Goal: Entertainment & Leisure: Consume media (video, audio)

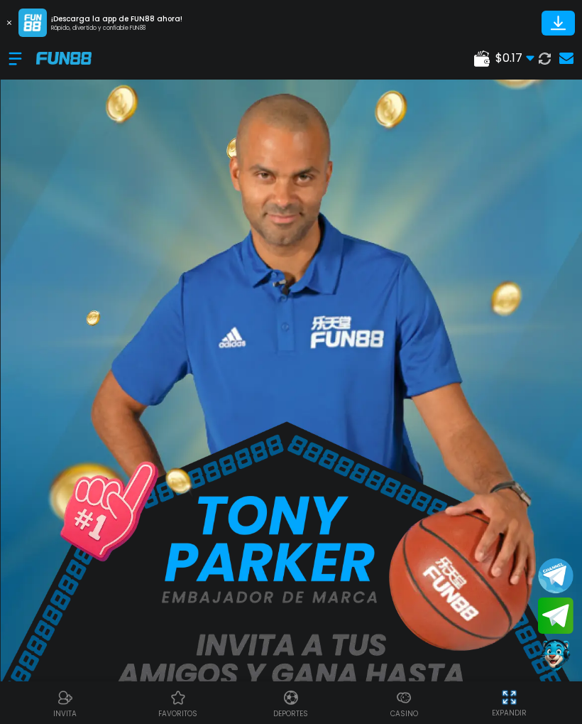
click at [486, 60] on use at bounding box center [482, 58] width 16 height 16
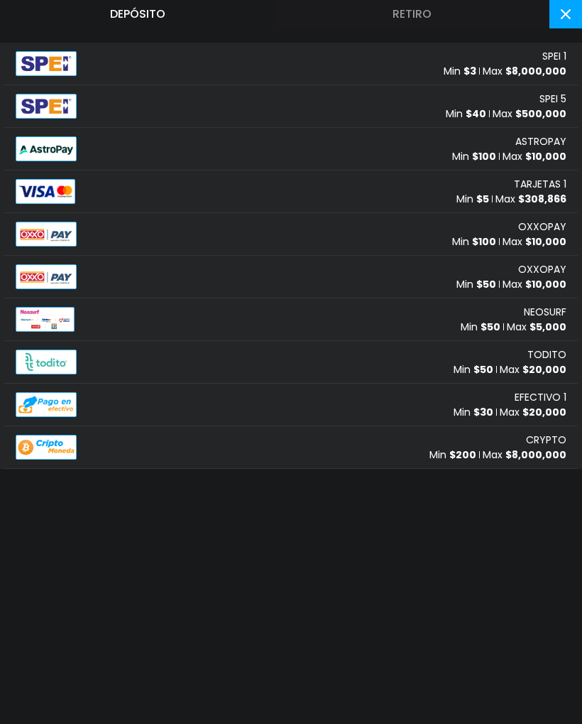
click at [537, 58] on div "SPEI 1 Min $ 3 Max $ 8,000,000" at bounding box center [505, 64] width 123 height 30
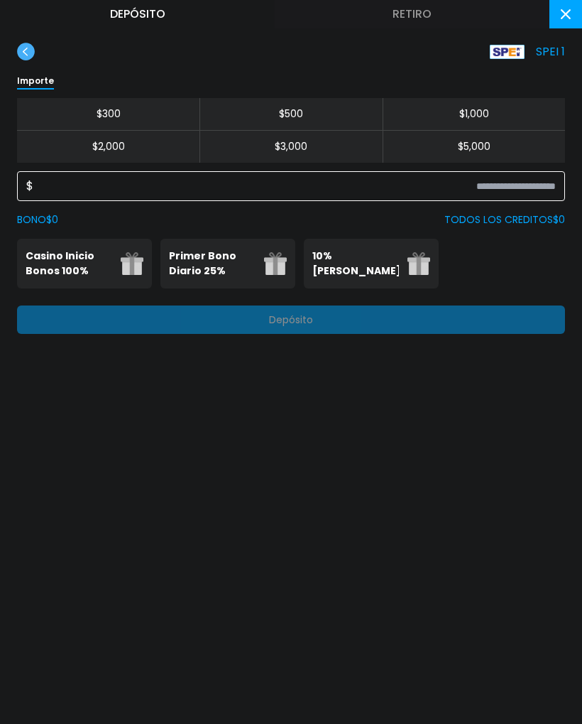
click at [403, 193] on input at bounding box center [294, 186] width 523 height 17
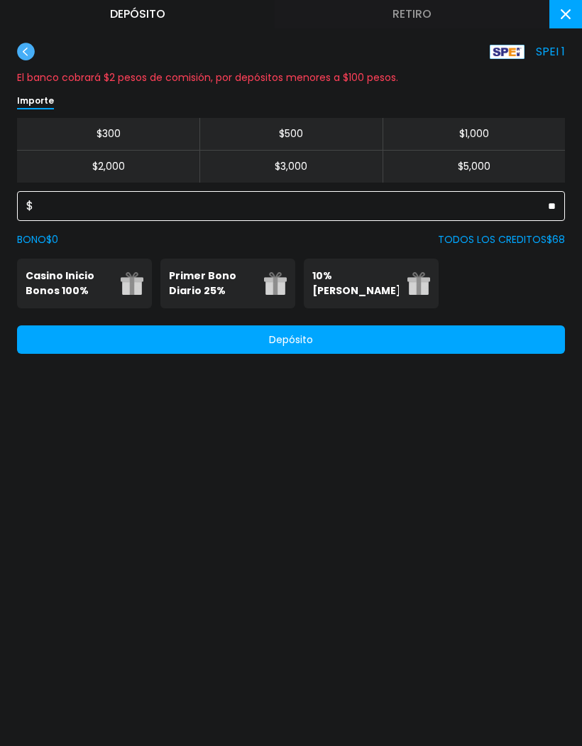
type input "**"
click at [113, 341] on button "Depósito" at bounding box center [291, 339] width 548 height 28
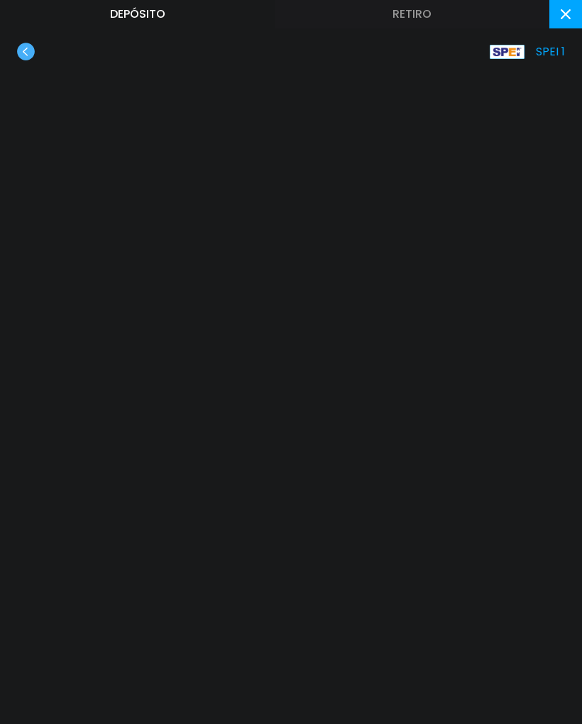
click at [573, 11] on button at bounding box center [566, 14] width 33 height 28
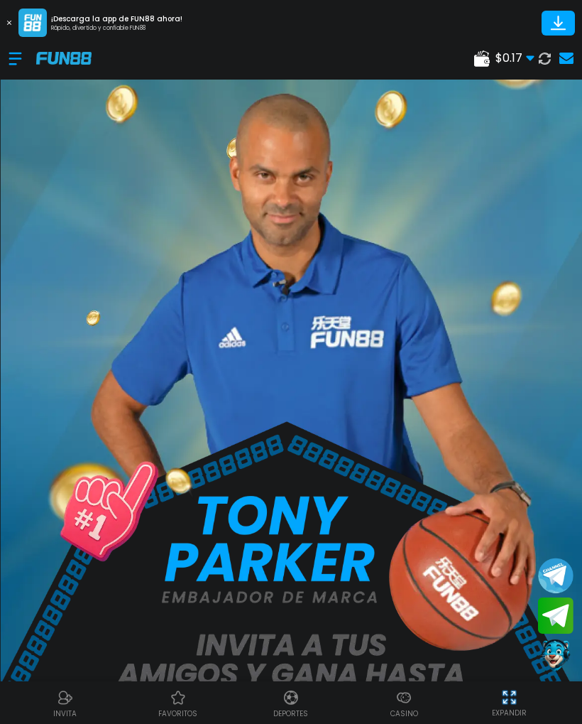
click at [540, 57] on use at bounding box center [545, 58] width 12 height 12
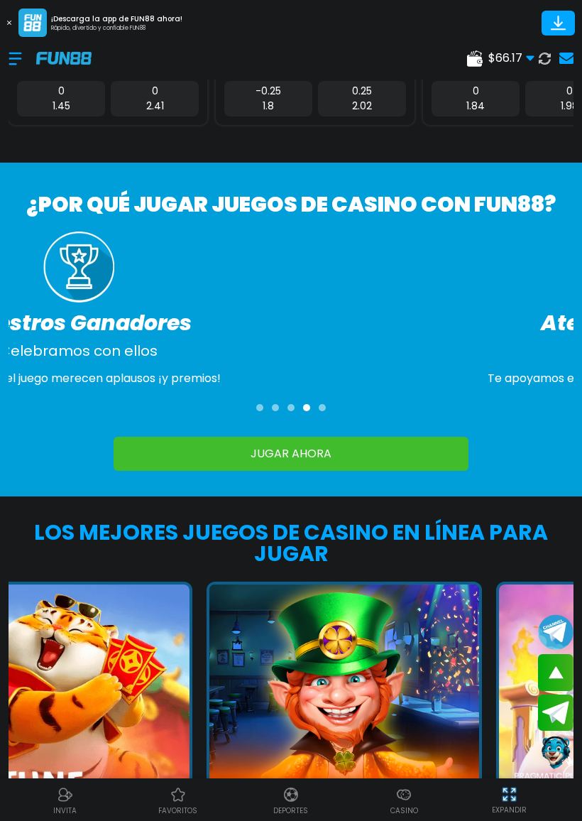
scroll to position [1023, 0]
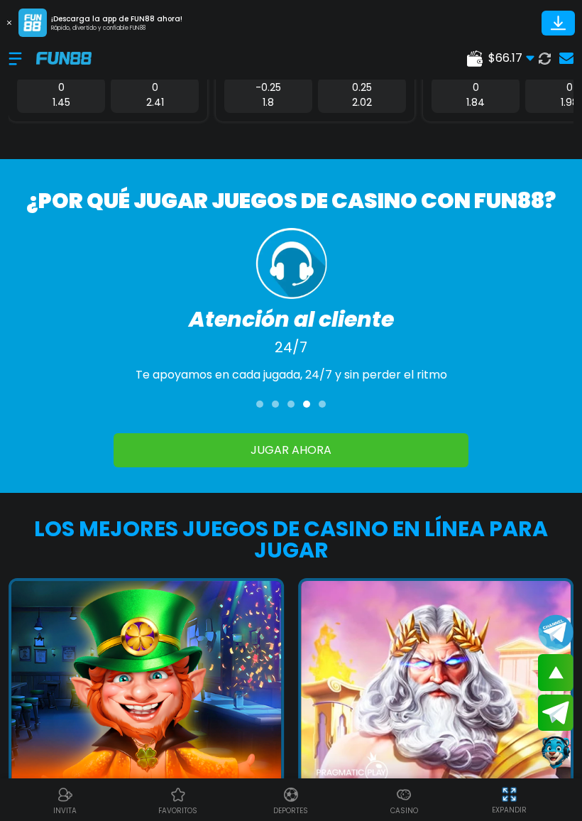
click at [412, 723] on img at bounding box center [404, 794] width 17 height 17
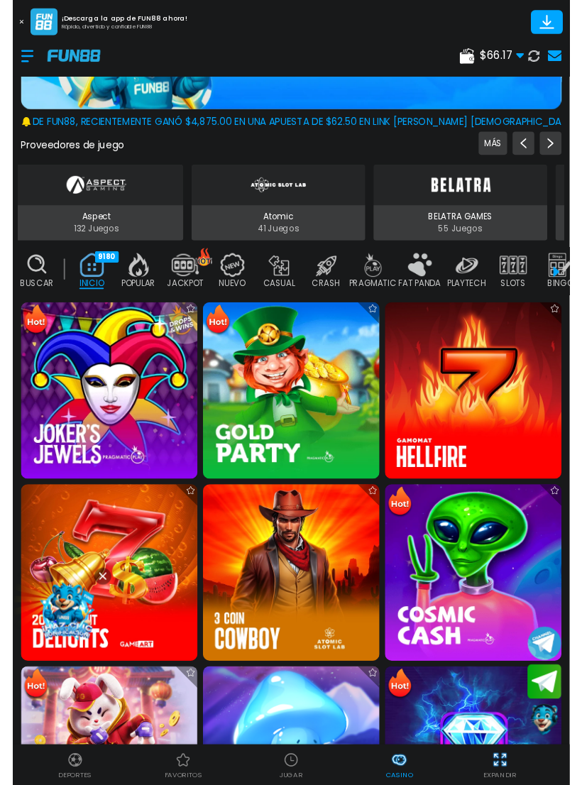
scroll to position [209, 0]
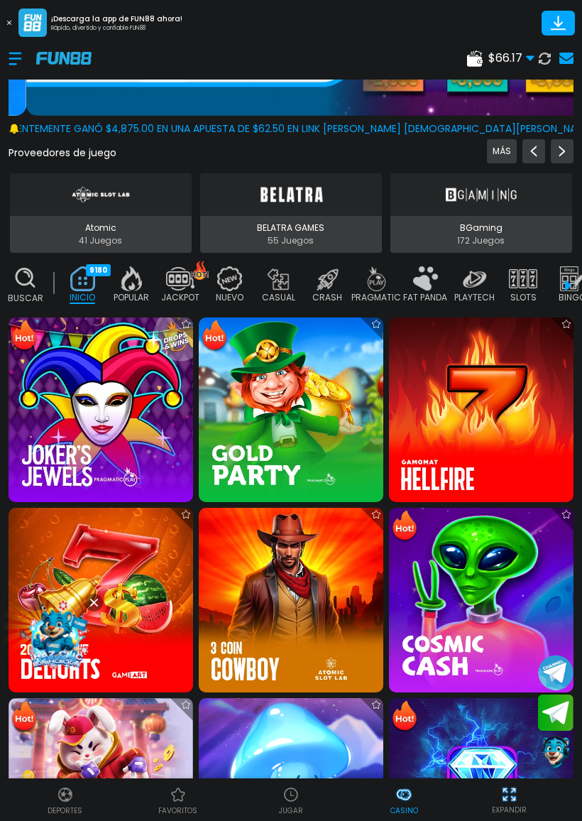
click at [44, 280] on div "Buscar" at bounding box center [25, 285] width 42 height 50
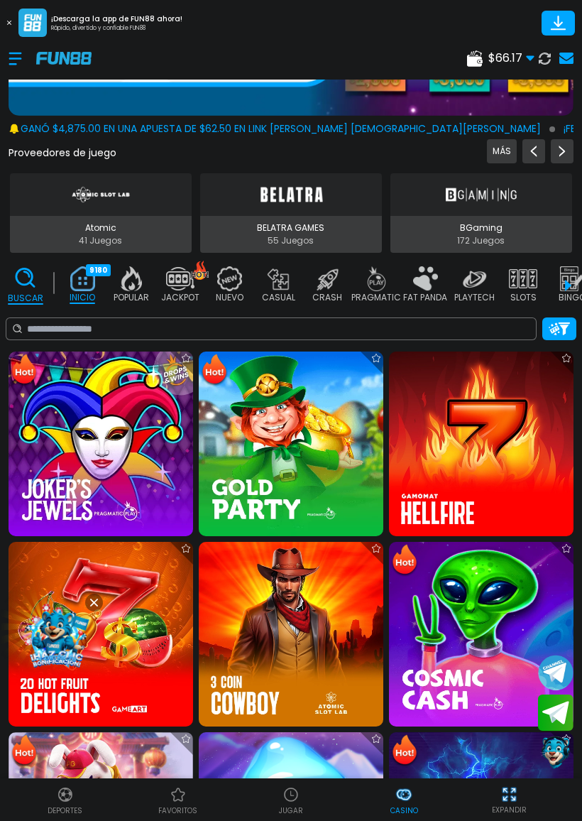
click at [75, 318] on div "No se ha encontrado ningún juego." at bounding box center [271, 328] width 531 height 23
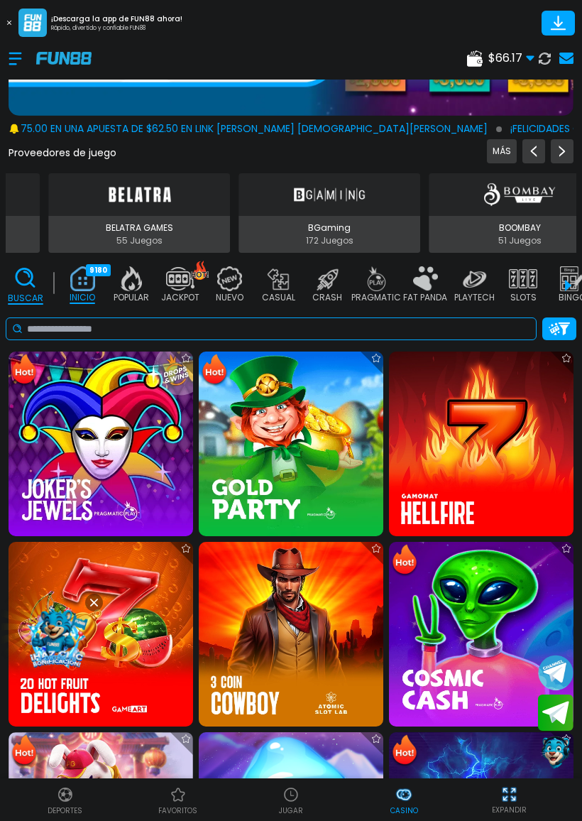
click at [82, 335] on input at bounding box center [278, 329] width 503 height 15
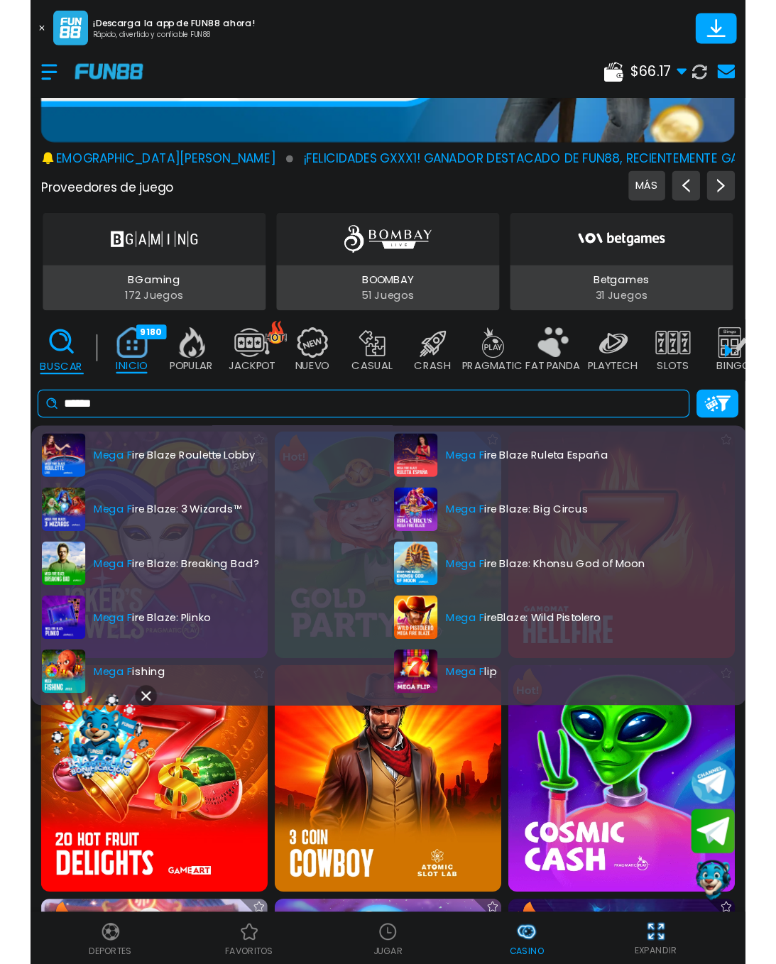
scroll to position [180, 0]
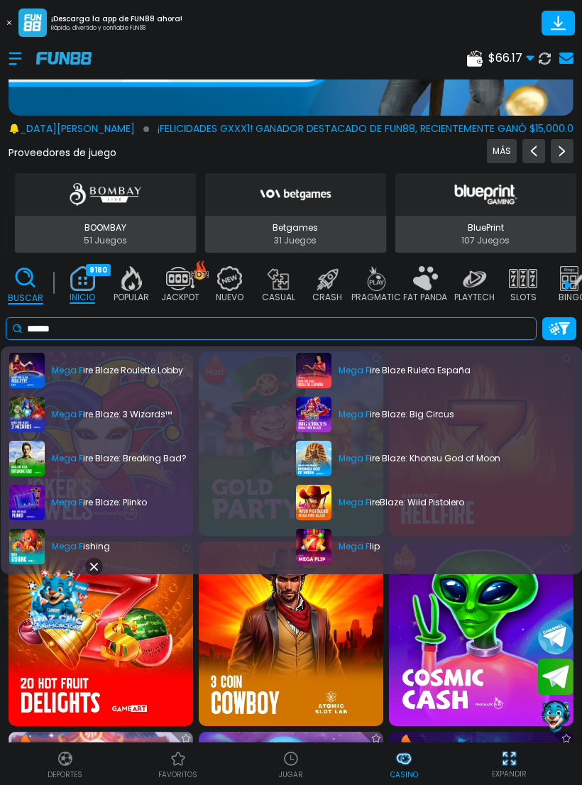
type input "******"
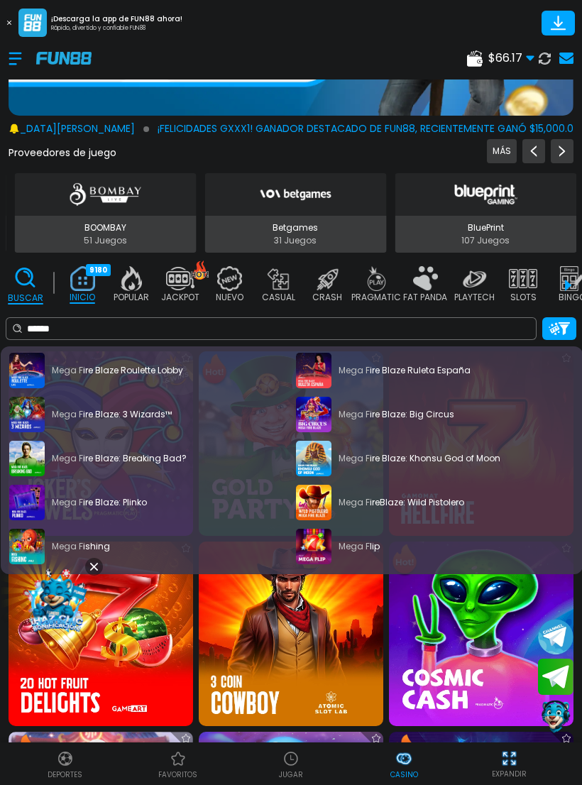
click at [28, 496] on div "Mega F ire Blaze: Plinko" at bounding box center [148, 503] width 278 height 36
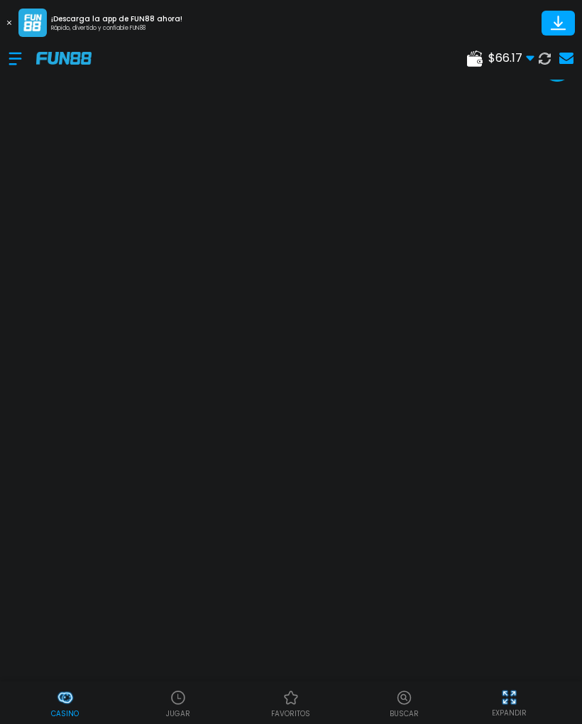
click at [505, 699] on img at bounding box center [510, 697] width 18 height 18
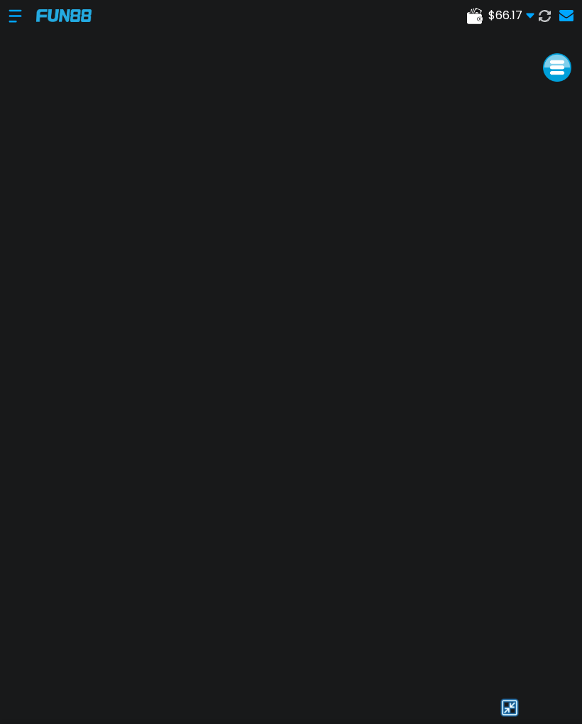
click at [513, 700] on img at bounding box center [509, 707] width 21 height 21
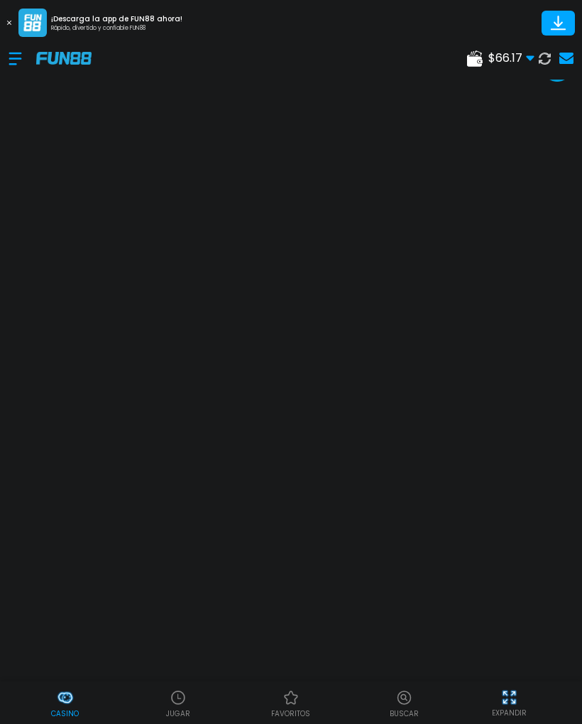
click at [521, 715] on p "EXPANDIR" at bounding box center [509, 712] width 35 height 11
